Goal: Information Seeking & Learning: Learn about a topic

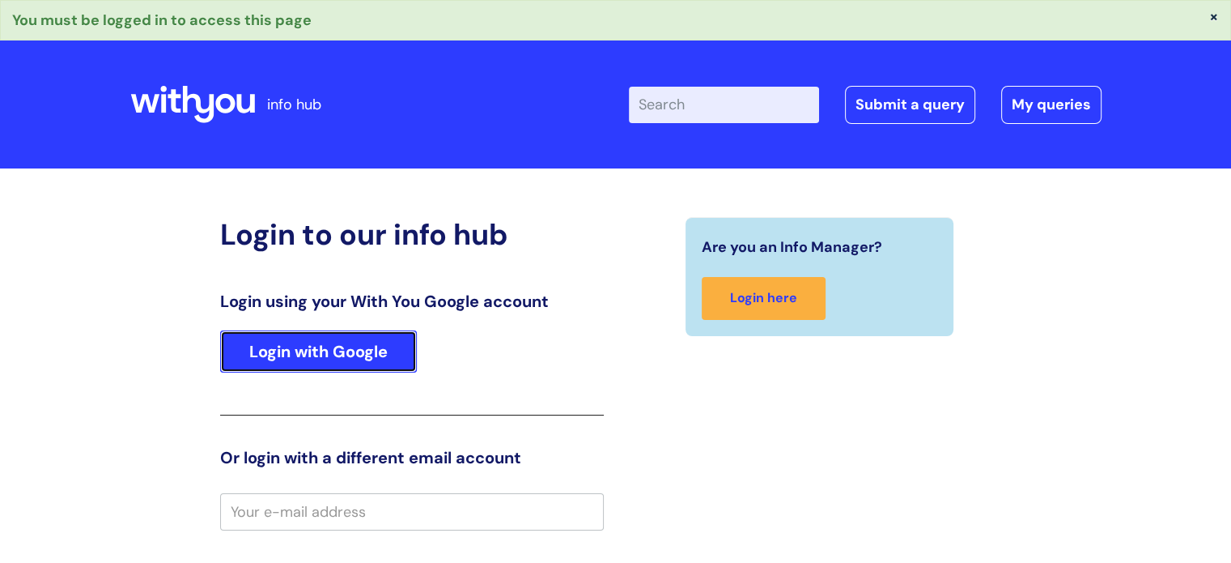
click at [328, 347] on link "Login with Google" at bounding box center [318, 351] width 197 height 42
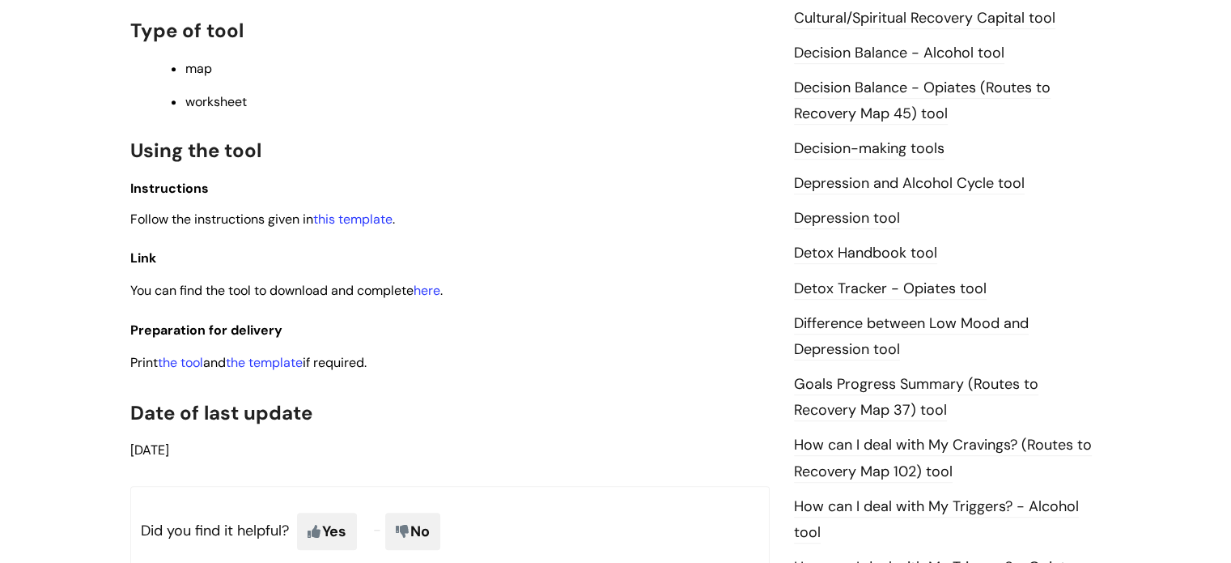
scroll to position [809, 0]
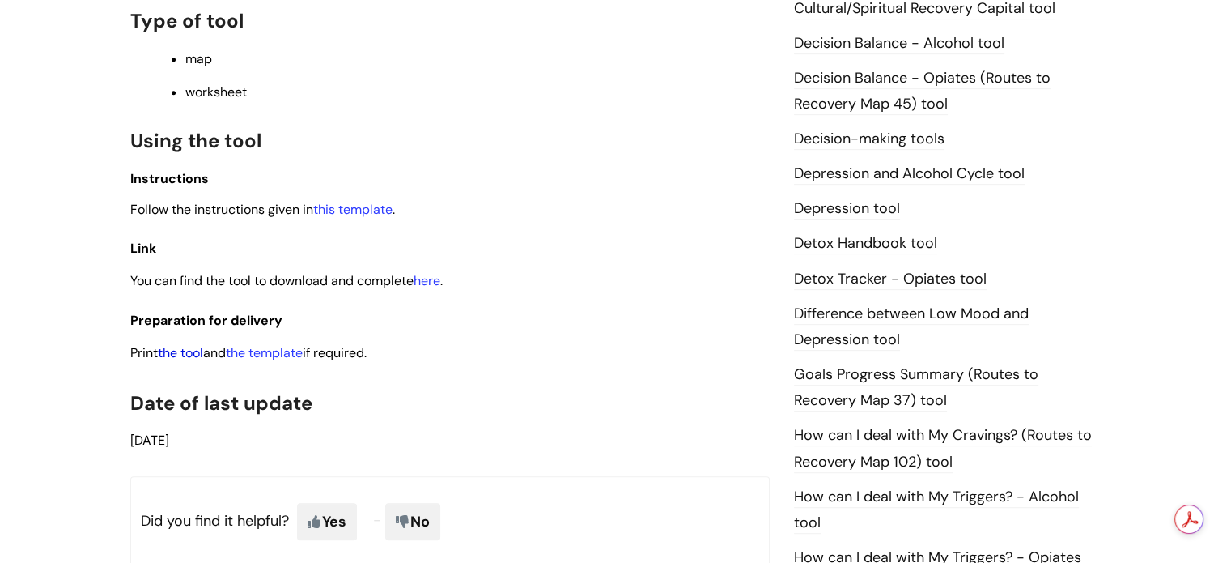
click at [187, 355] on link "the tool" at bounding box center [180, 352] width 45 height 17
